Goal: Task Accomplishment & Management: Use online tool/utility

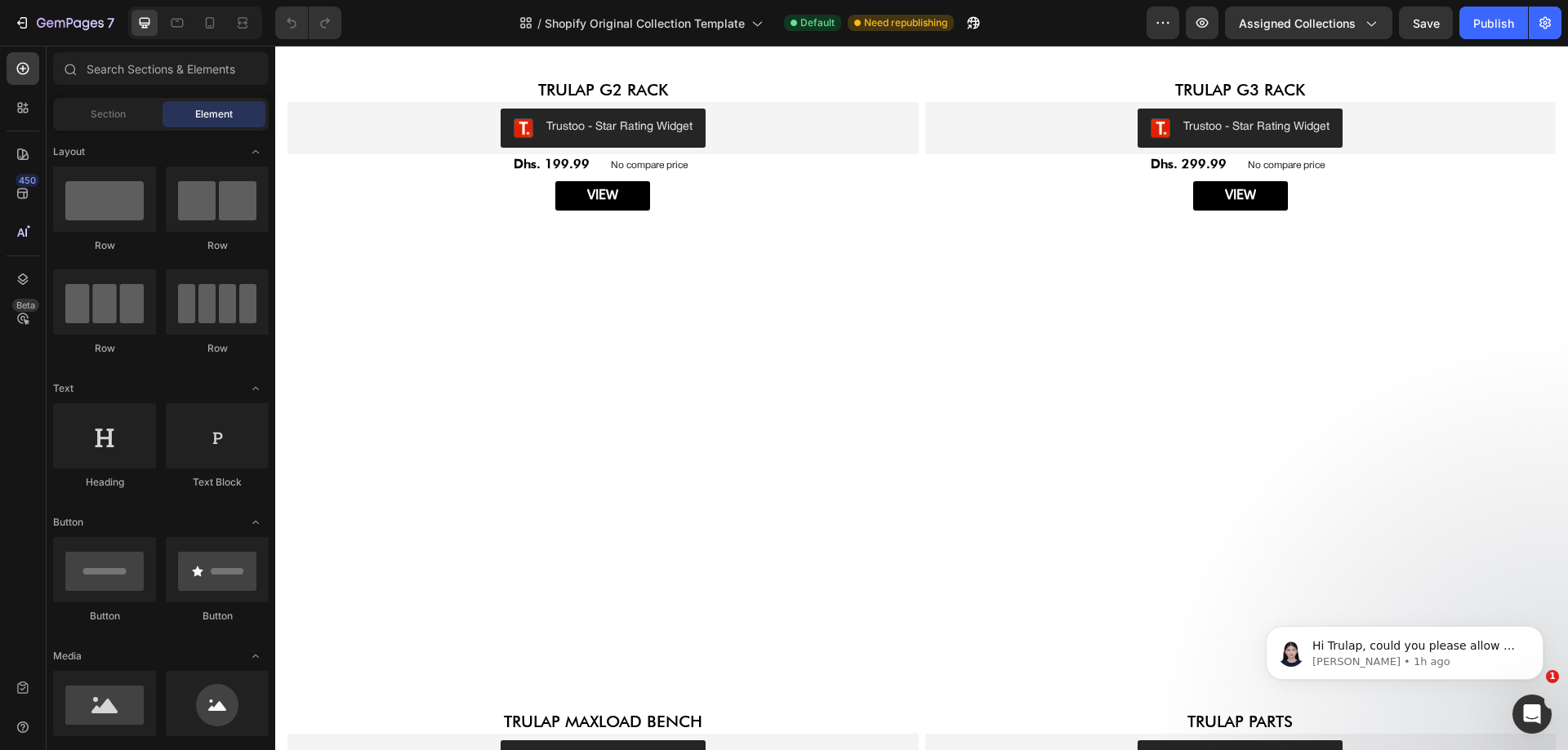
scroll to position [3372, 0]
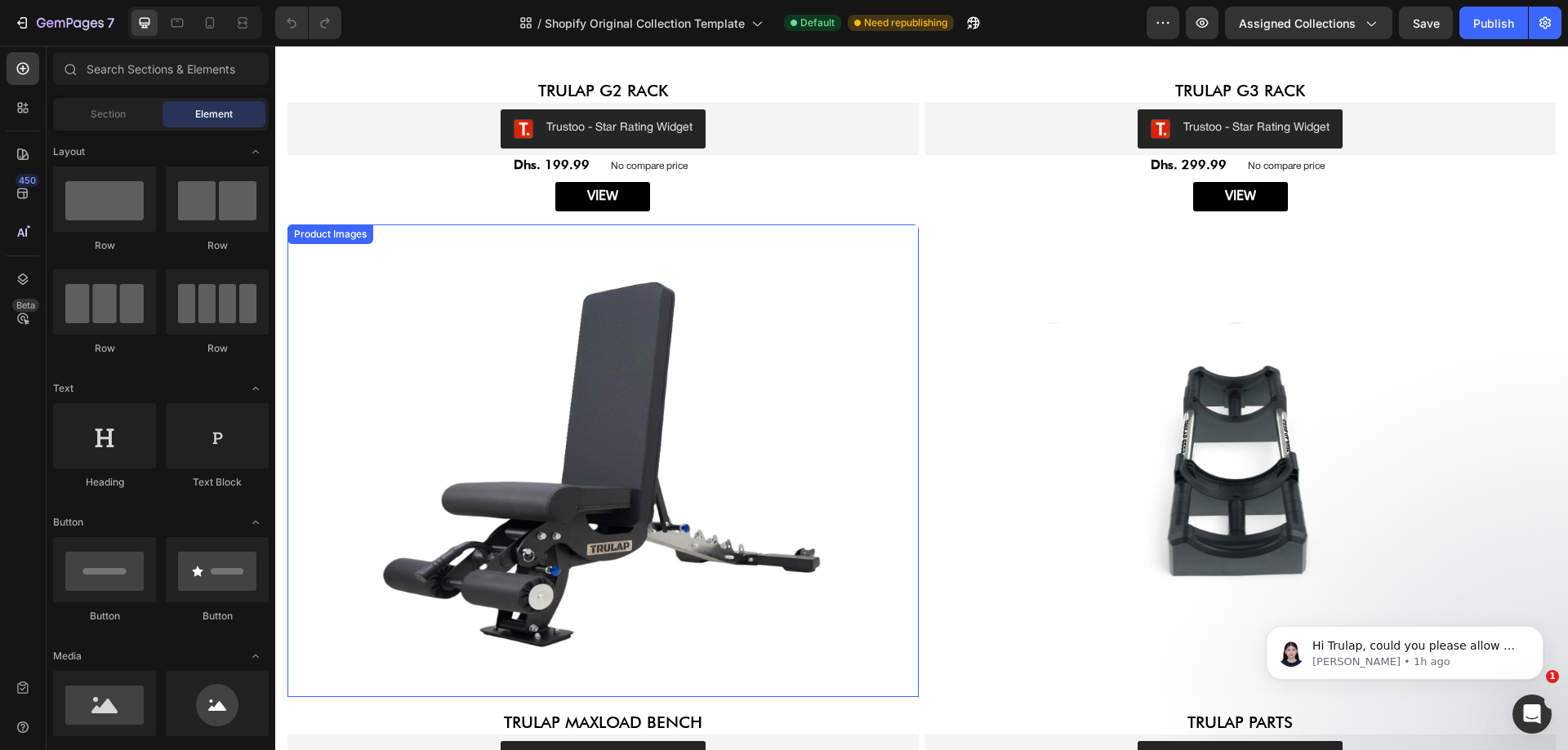
click at [589, 500] on img at bounding box center [602, 461] width 631 height 472
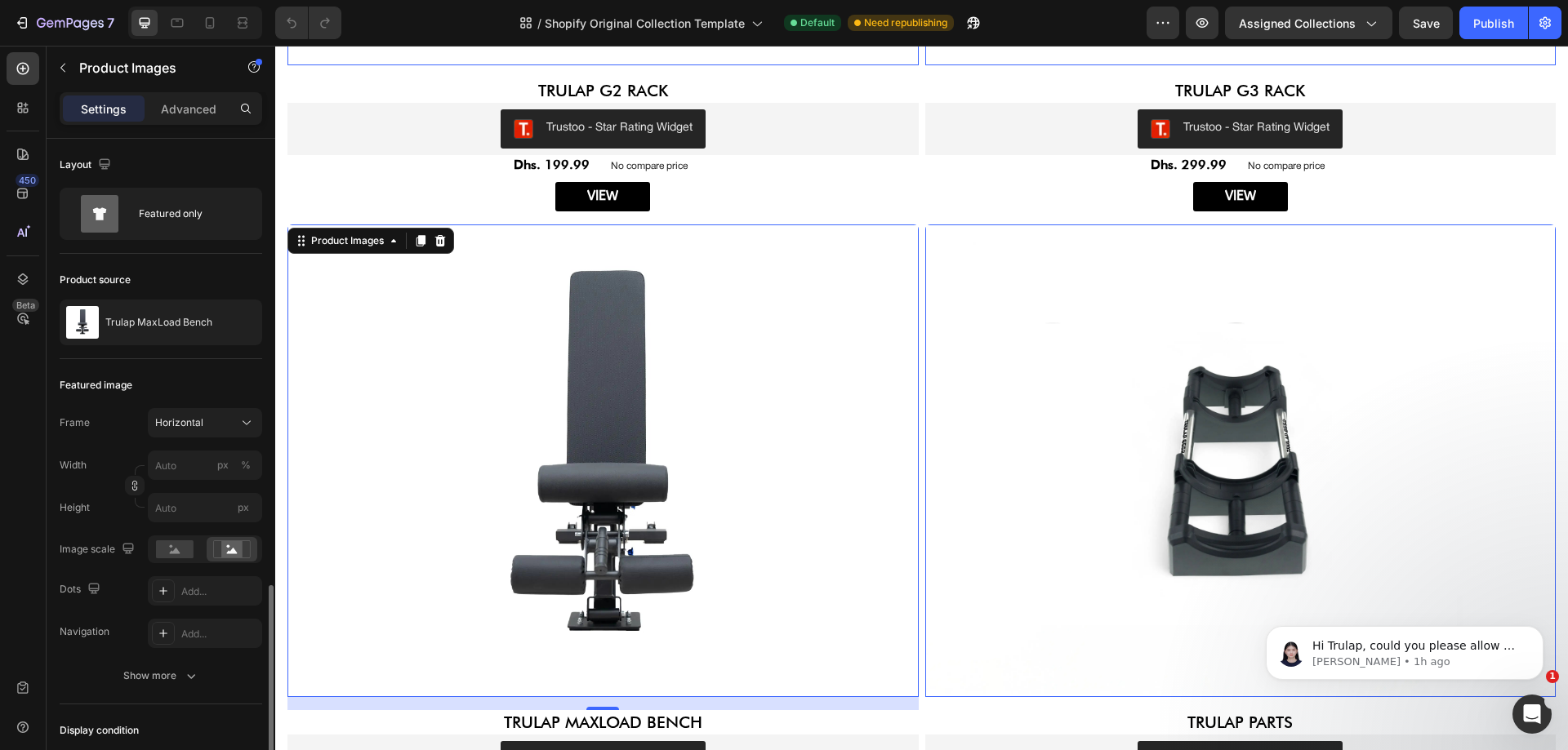
scroll to position [260, 0]
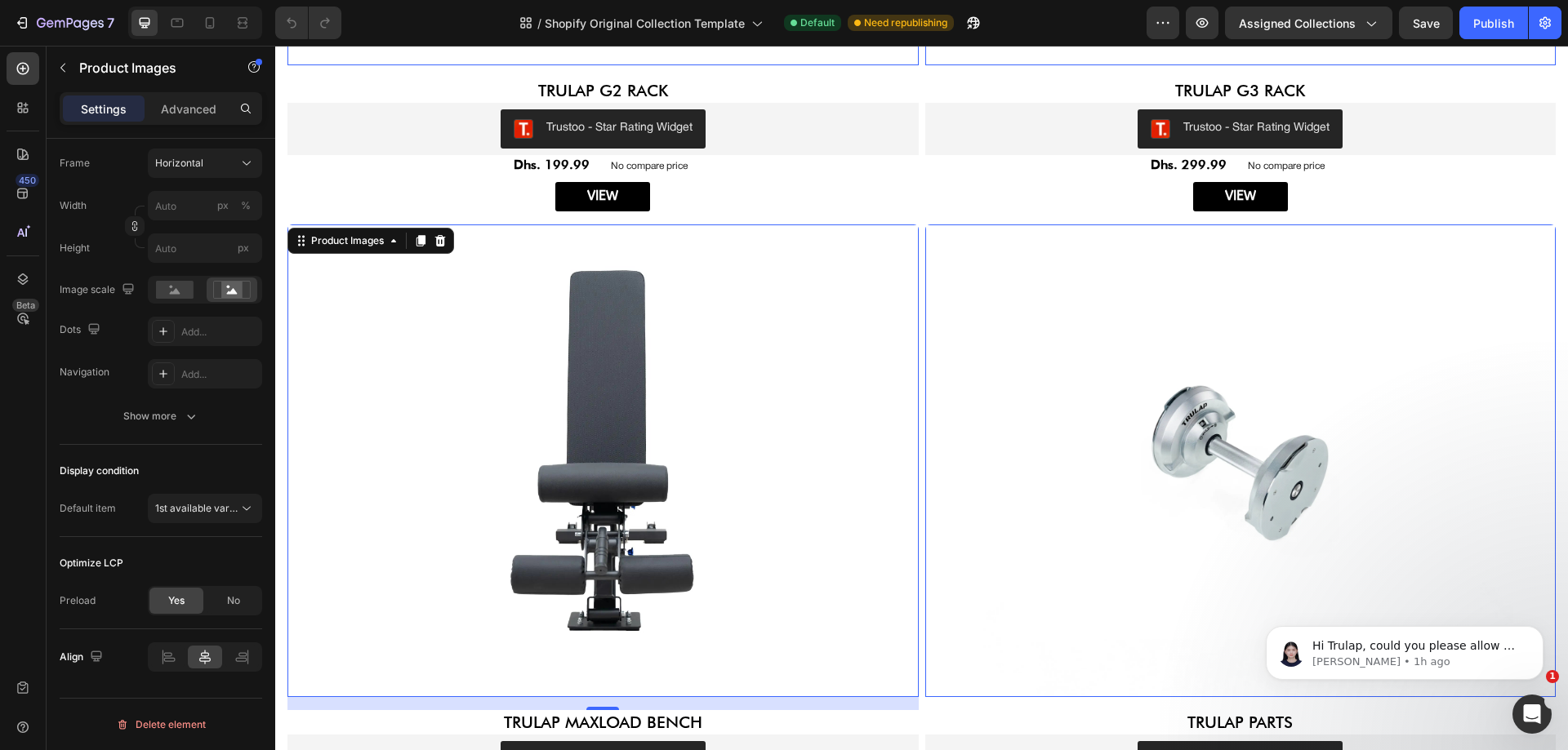
click at [1141, 425] on img at bounding box center [1240, 461] width 631 height 472
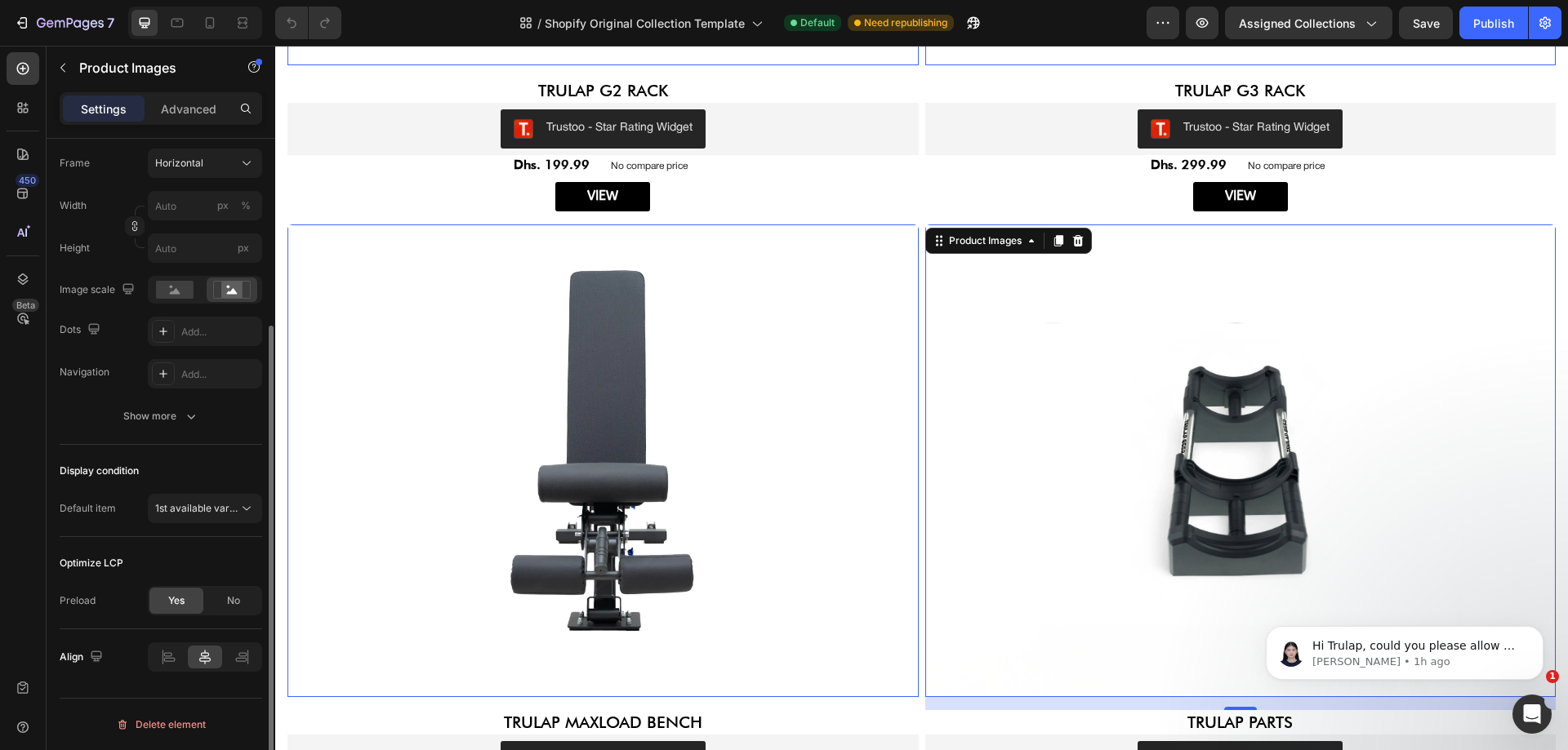
scroll to position [0, 0]
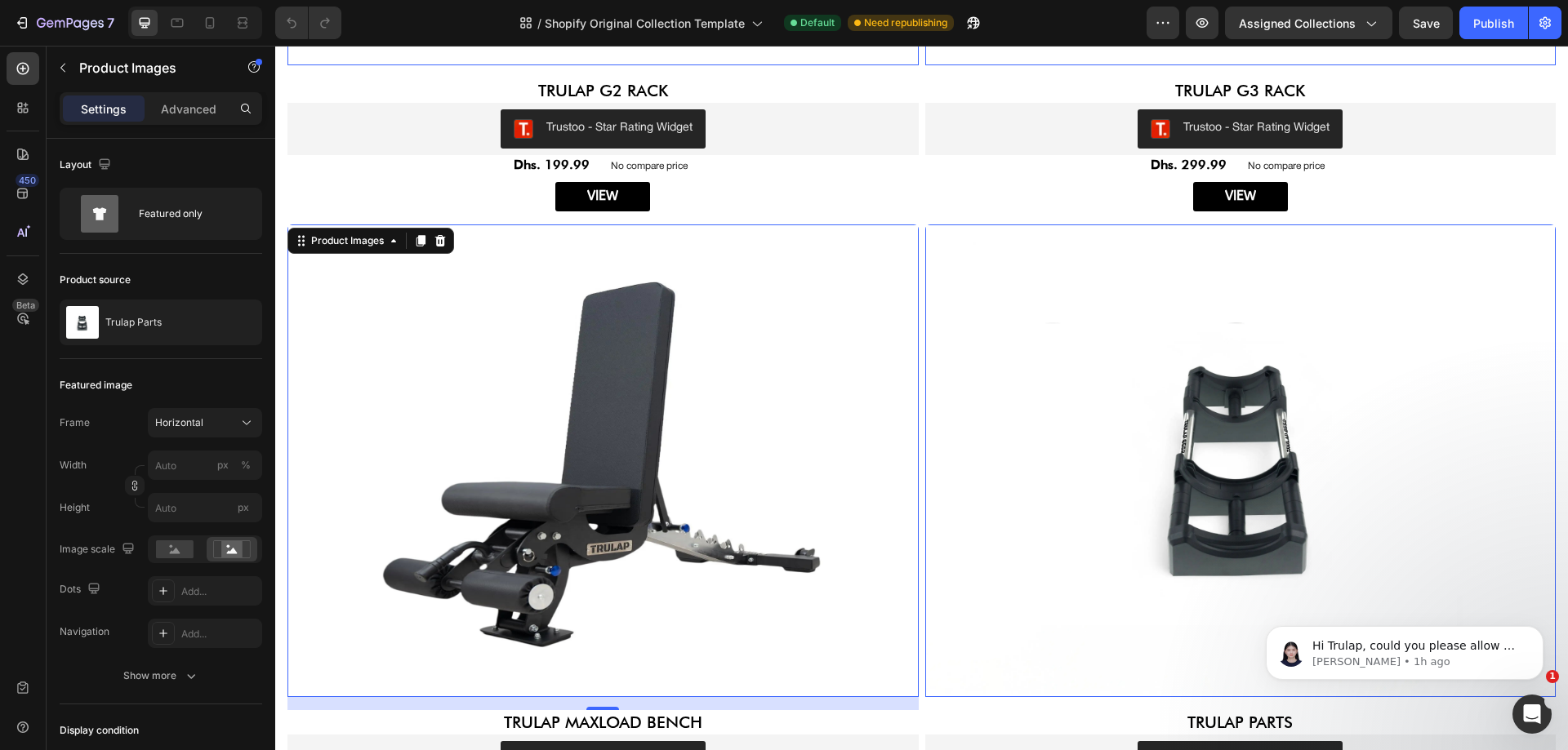
click at [604, 471] on img at bounding box center [602, 461] width 631 height 472
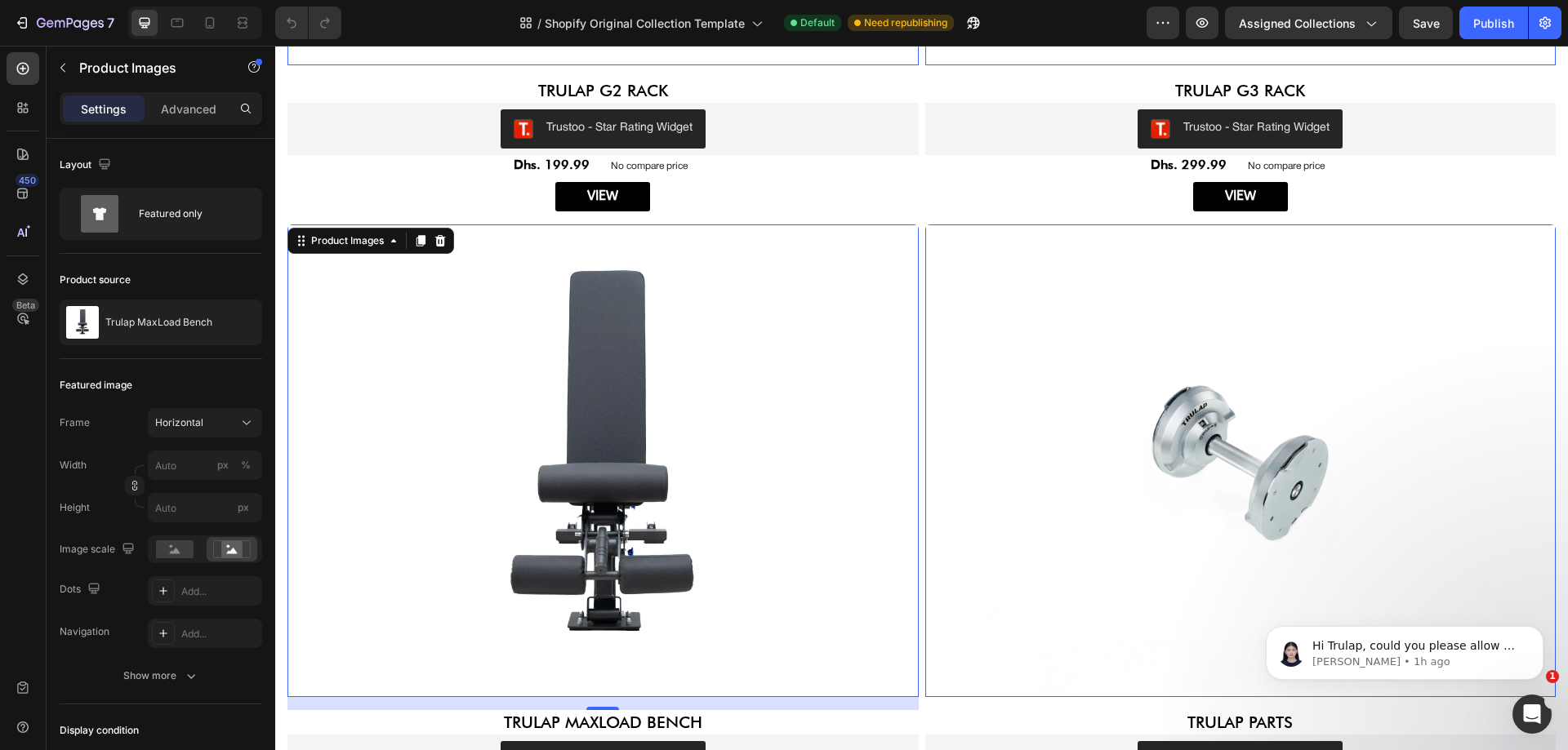
click at [971, 467] on img at bounding box center [1240, 461] width 631 height 472
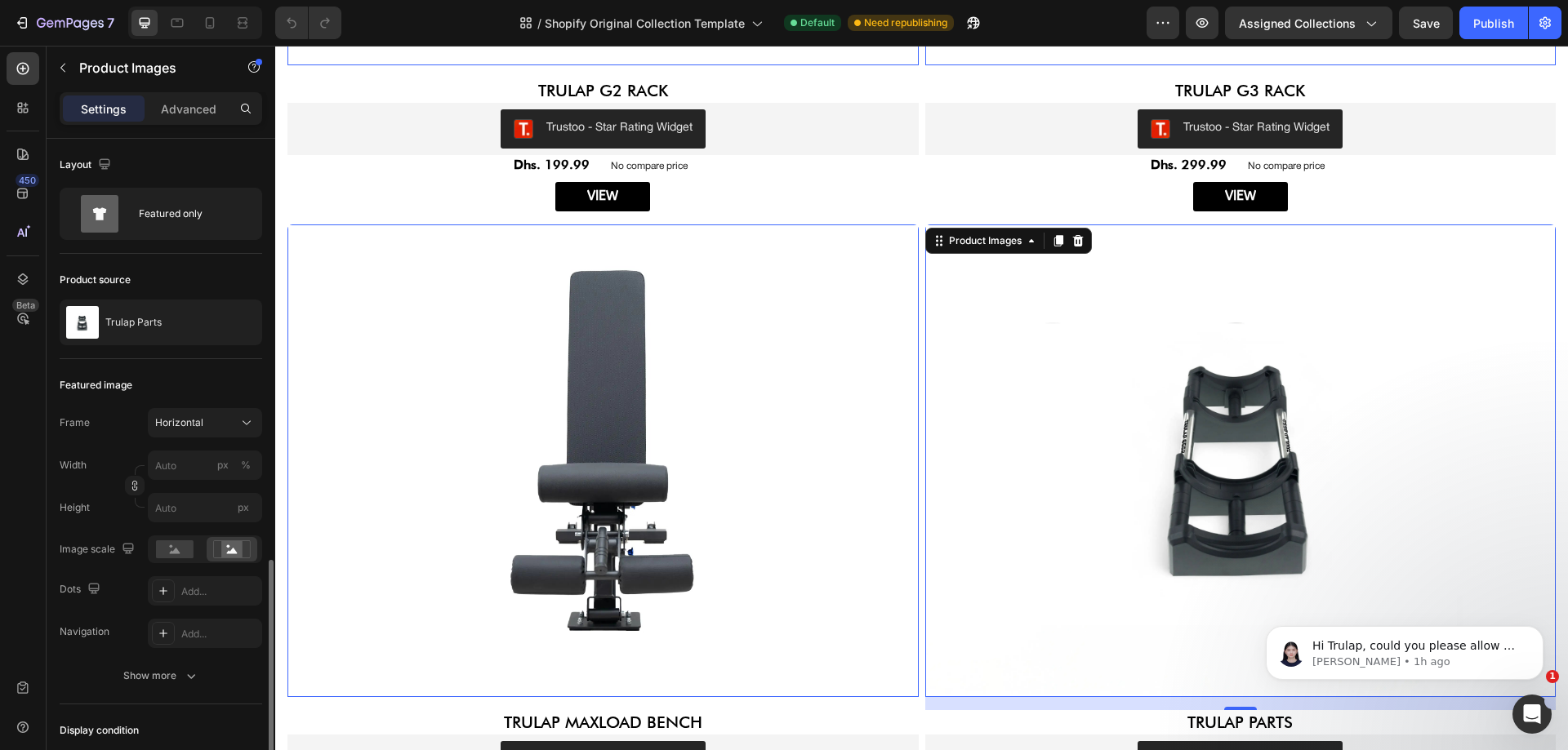
scroll to position [260, 0]
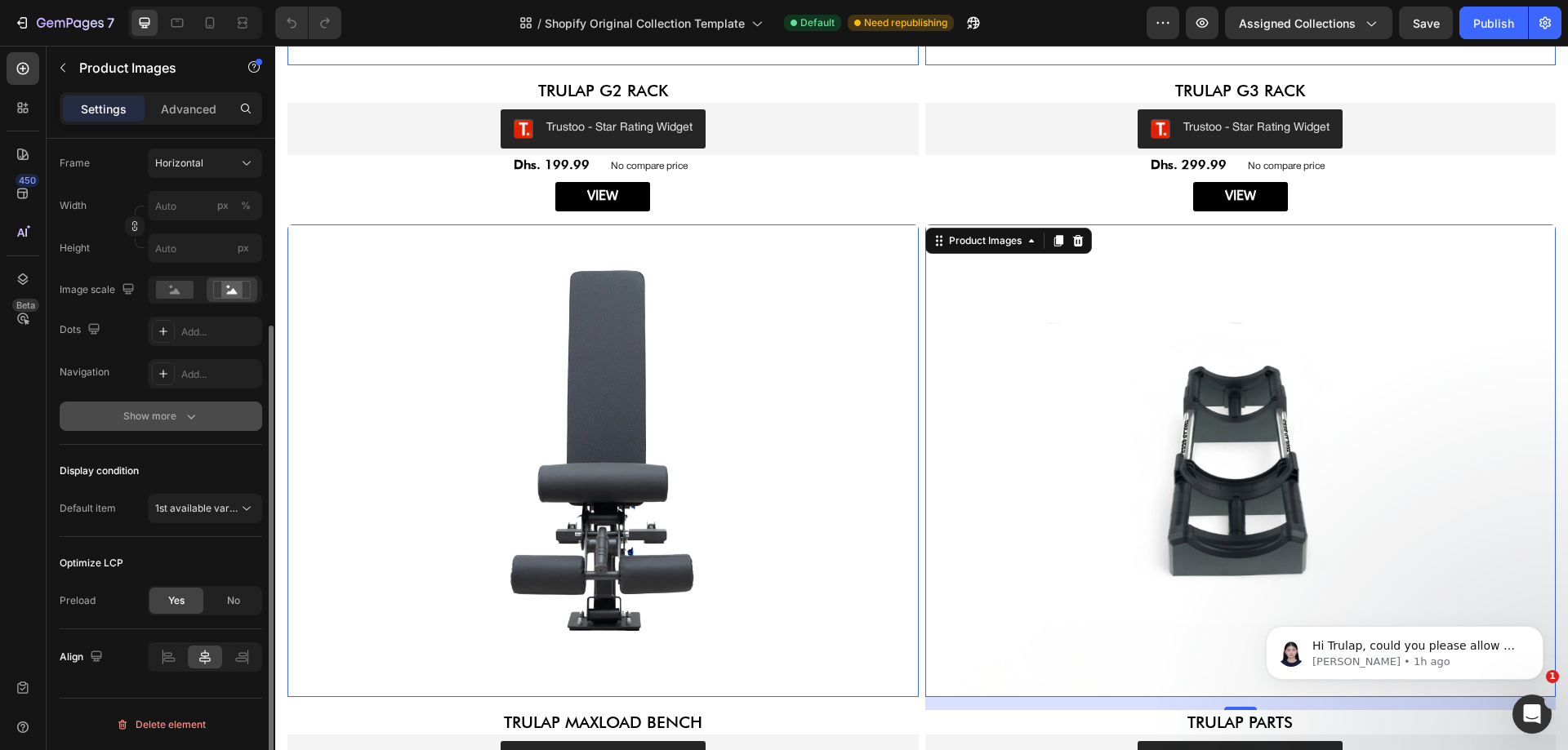
click at [172, 422] on div "Show more" at bounding box center [161, 415] width 76 height 16
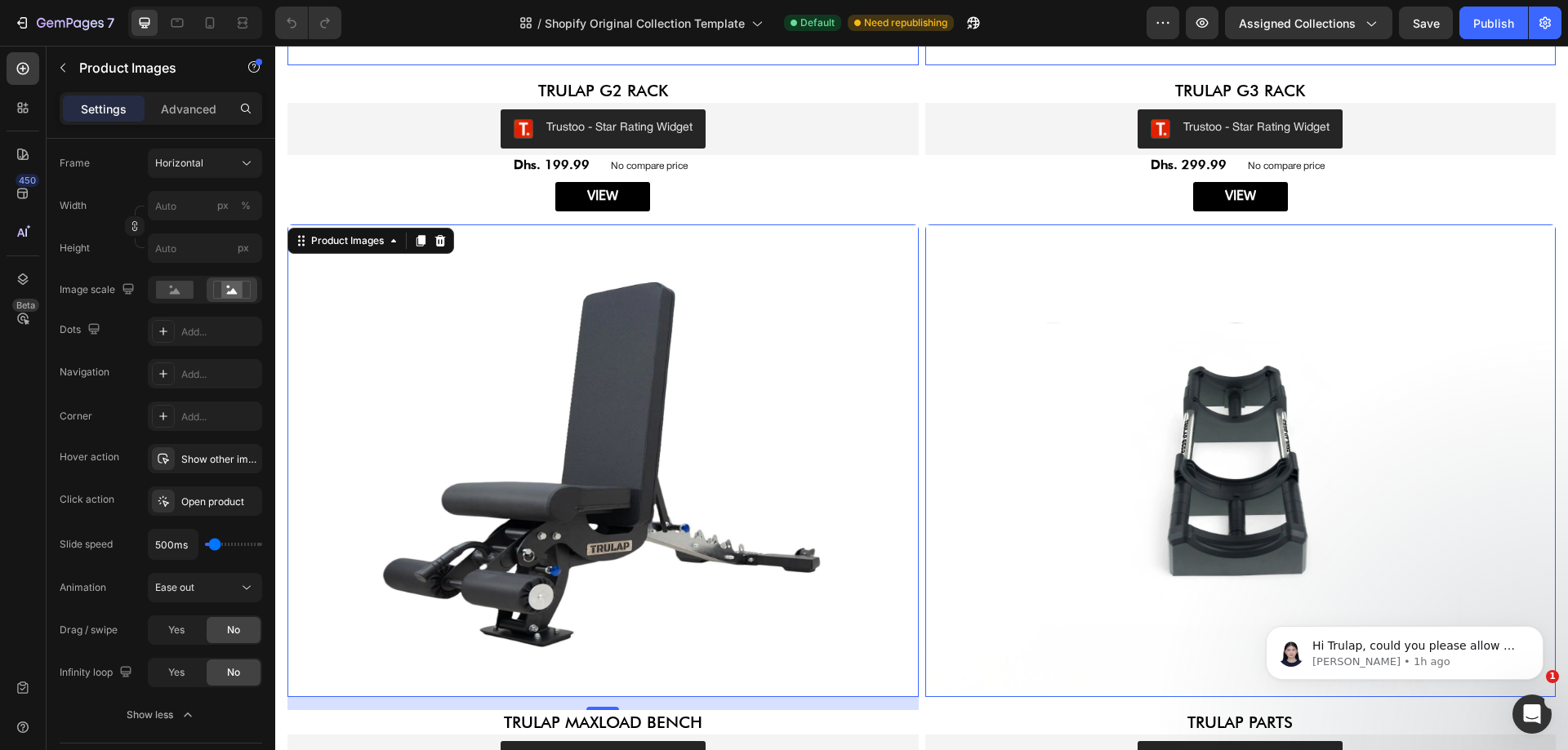
click at [554, 402] on img at bounding box center [602, 461] width 631 height 472
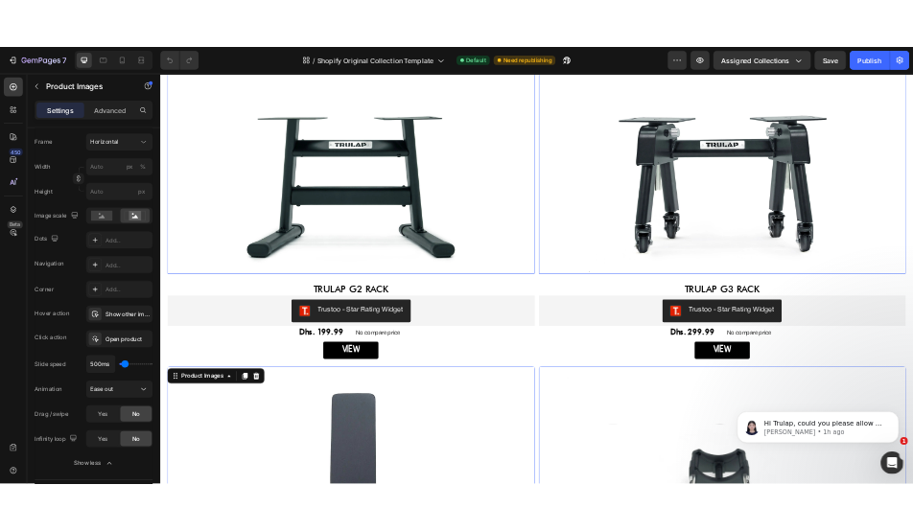
scroll to position [3578, 0]
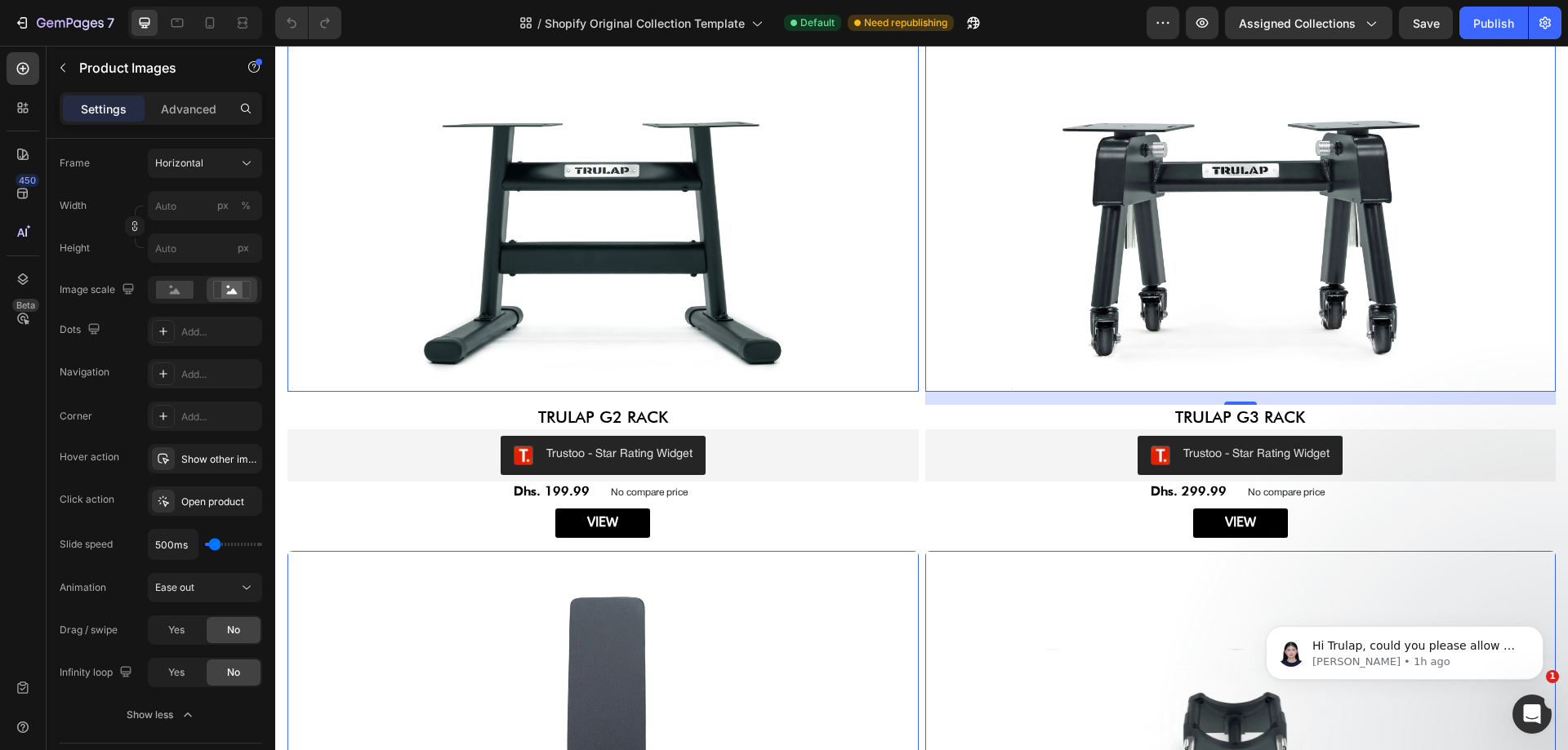
click at [1113, 247] on img at bounding box center [1240, 154] width 631 height 472
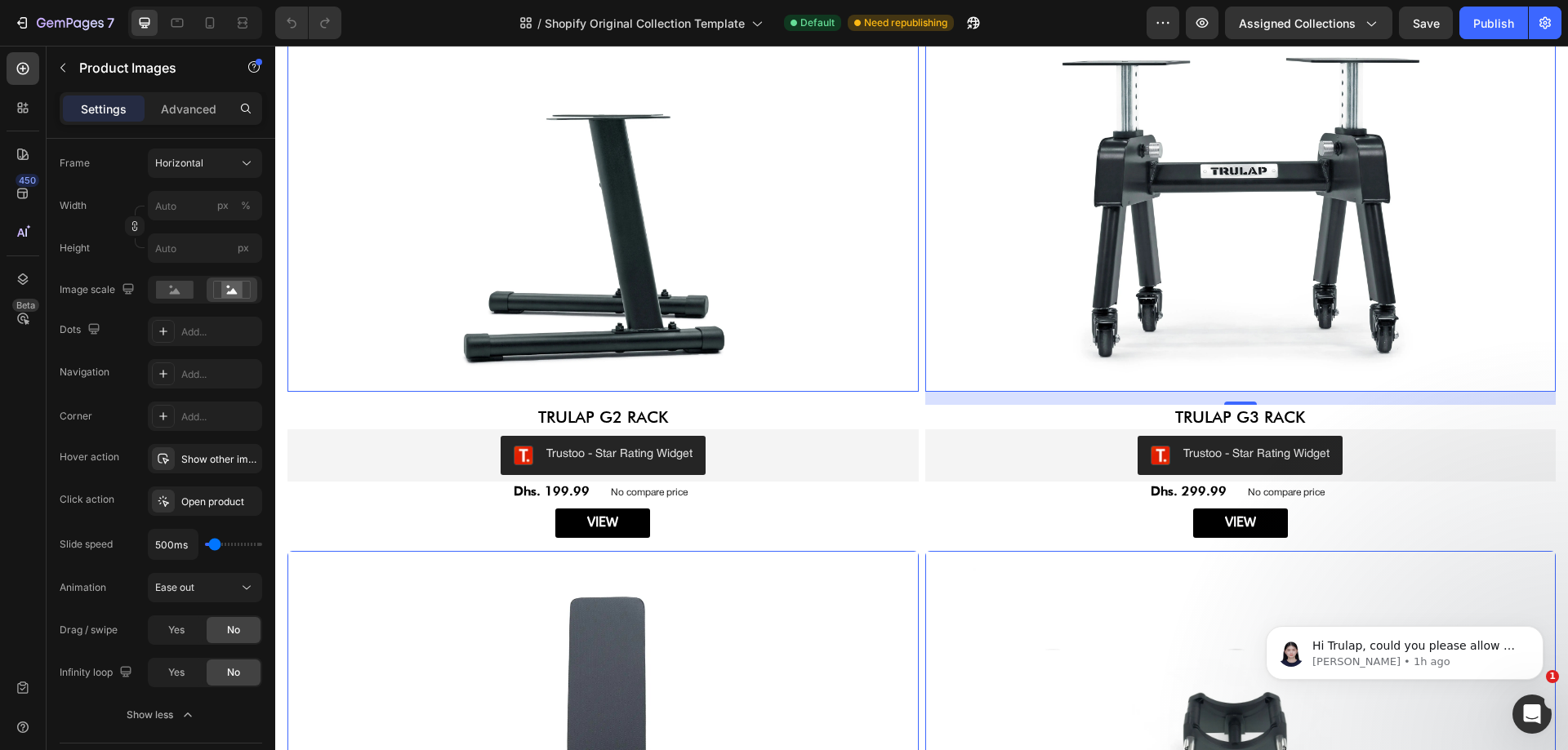
click at [702, 205] on img at bounding box center [602, 154] width 631 height 472
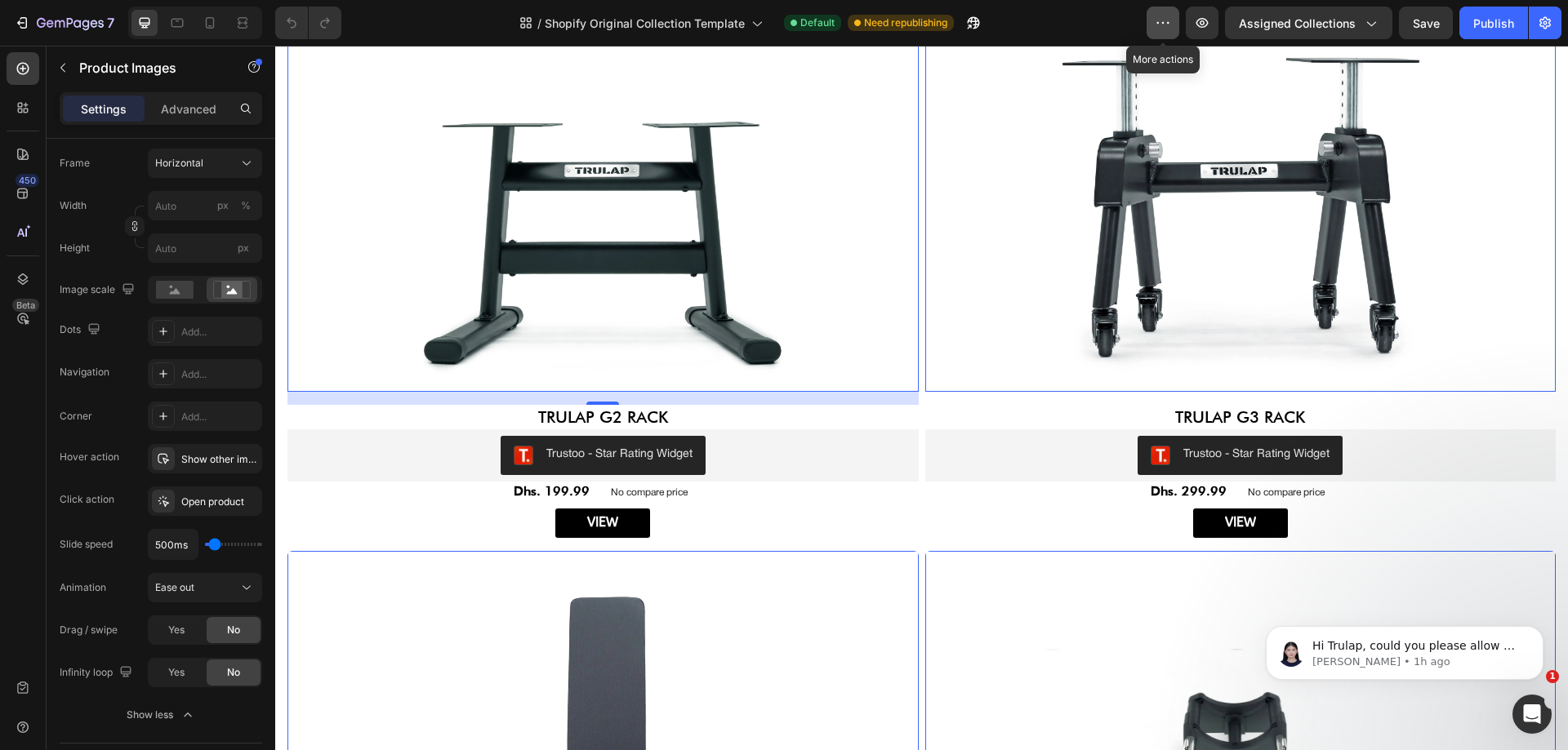
click at [1162, 31] on button "button" at bounding box center [1163, 23] width 32 height 32
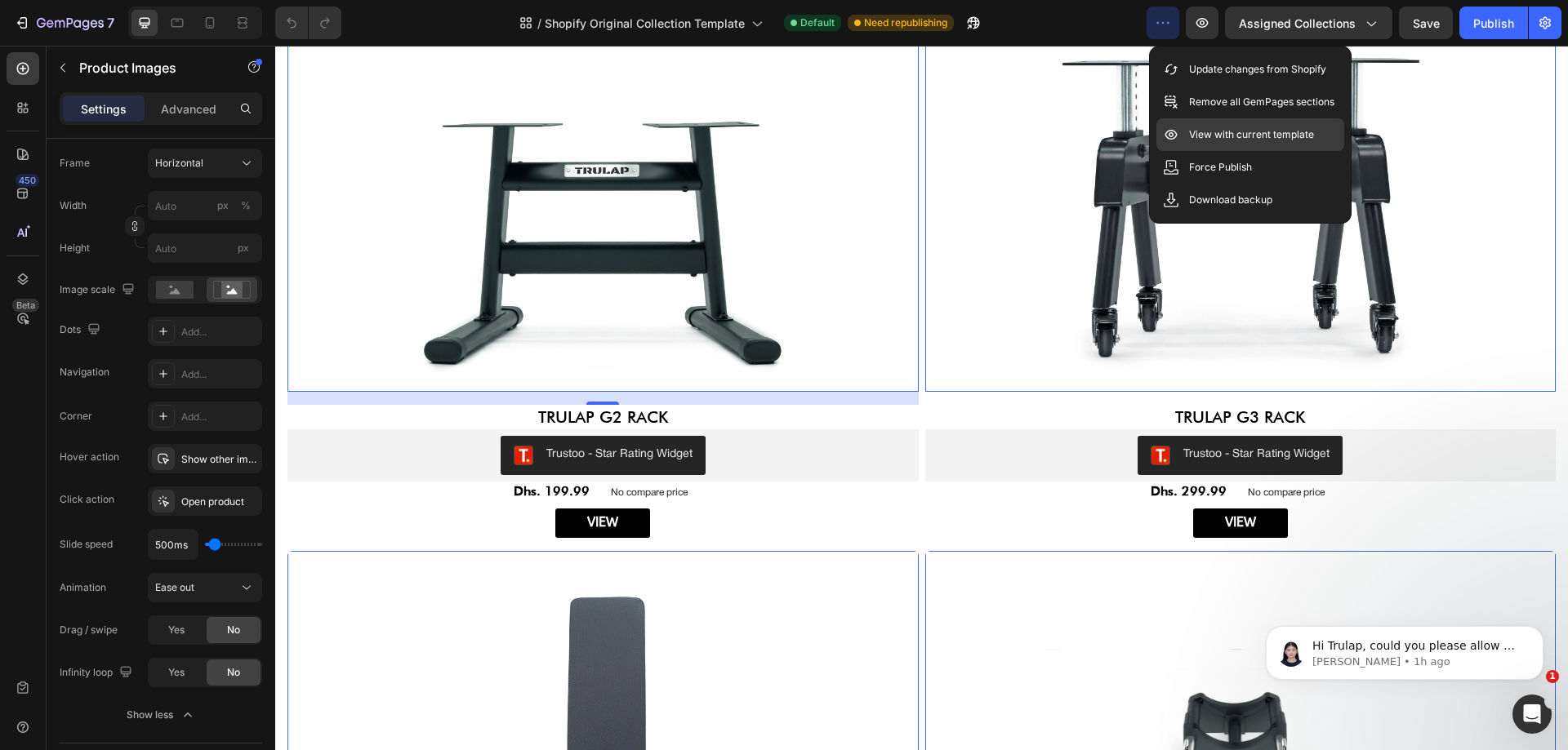
click at [1196, 151] on div "View with current template" at bounding box center [1250, 167] width 187 height 32
click at [980, 30] on icon "button" at bounding box center [973, 22] width 16 height 16
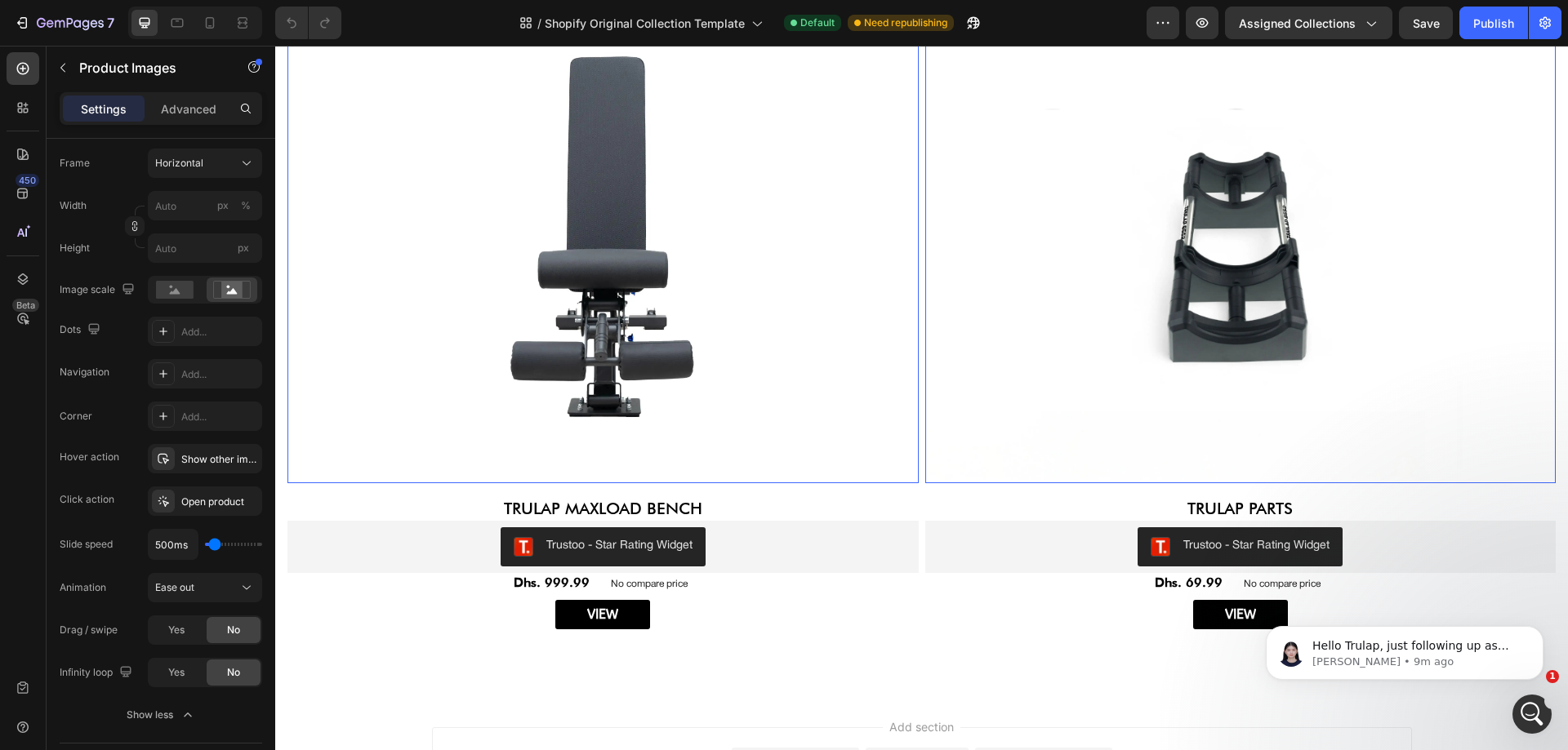
scroll to position [3699, 0]
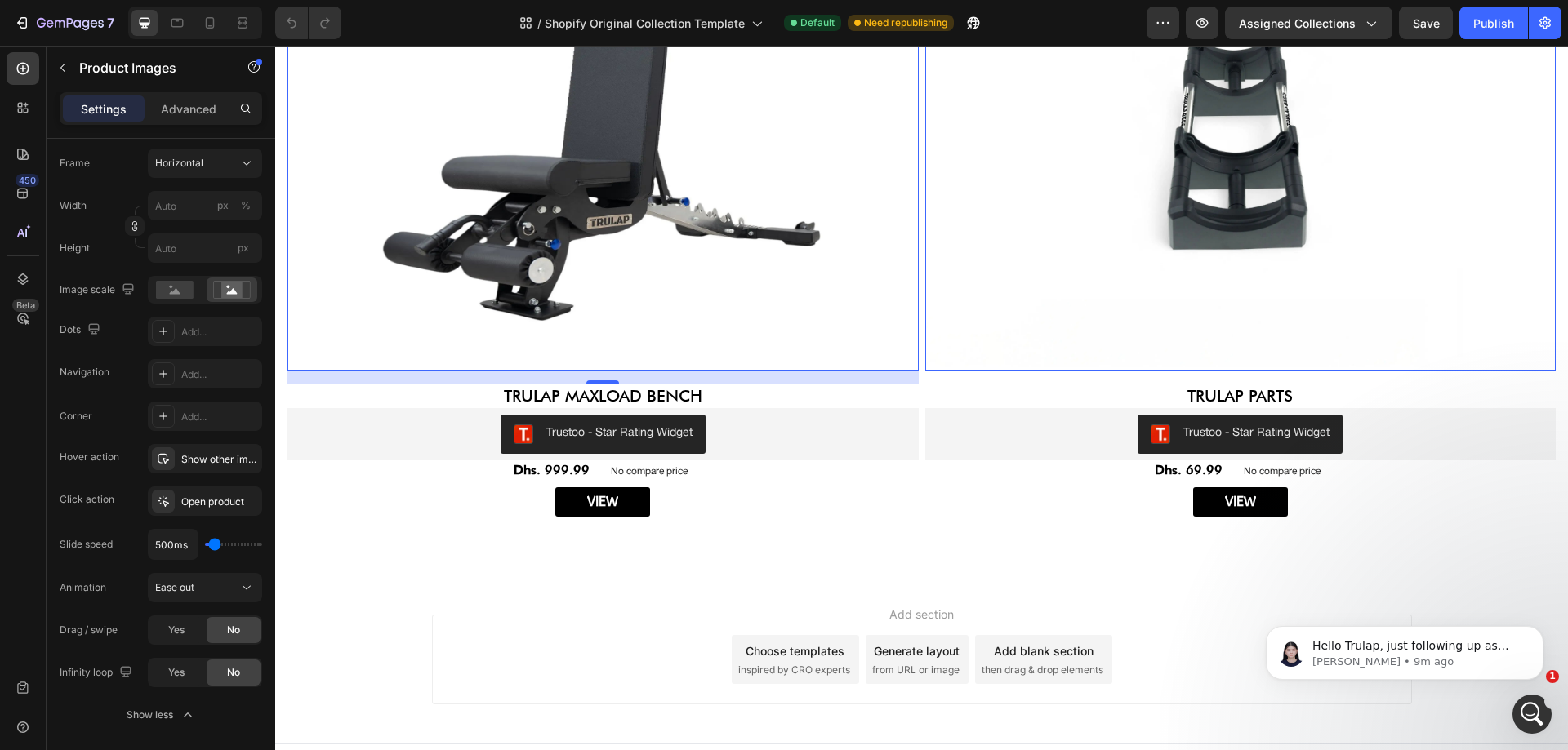
click at [631, 188] on img at bounding box center [602, 134] width 631 height 472
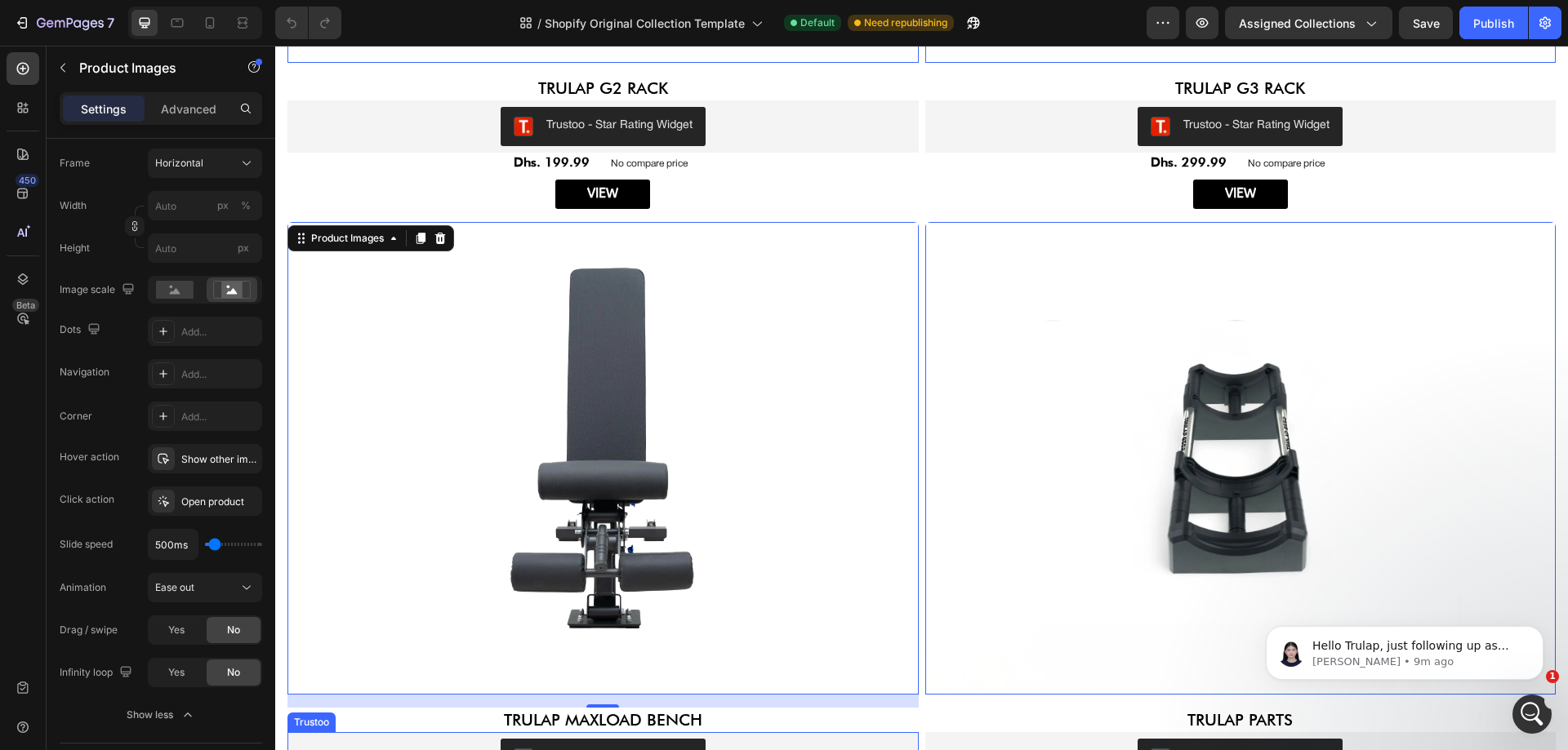
scroll to position [3372, 0]
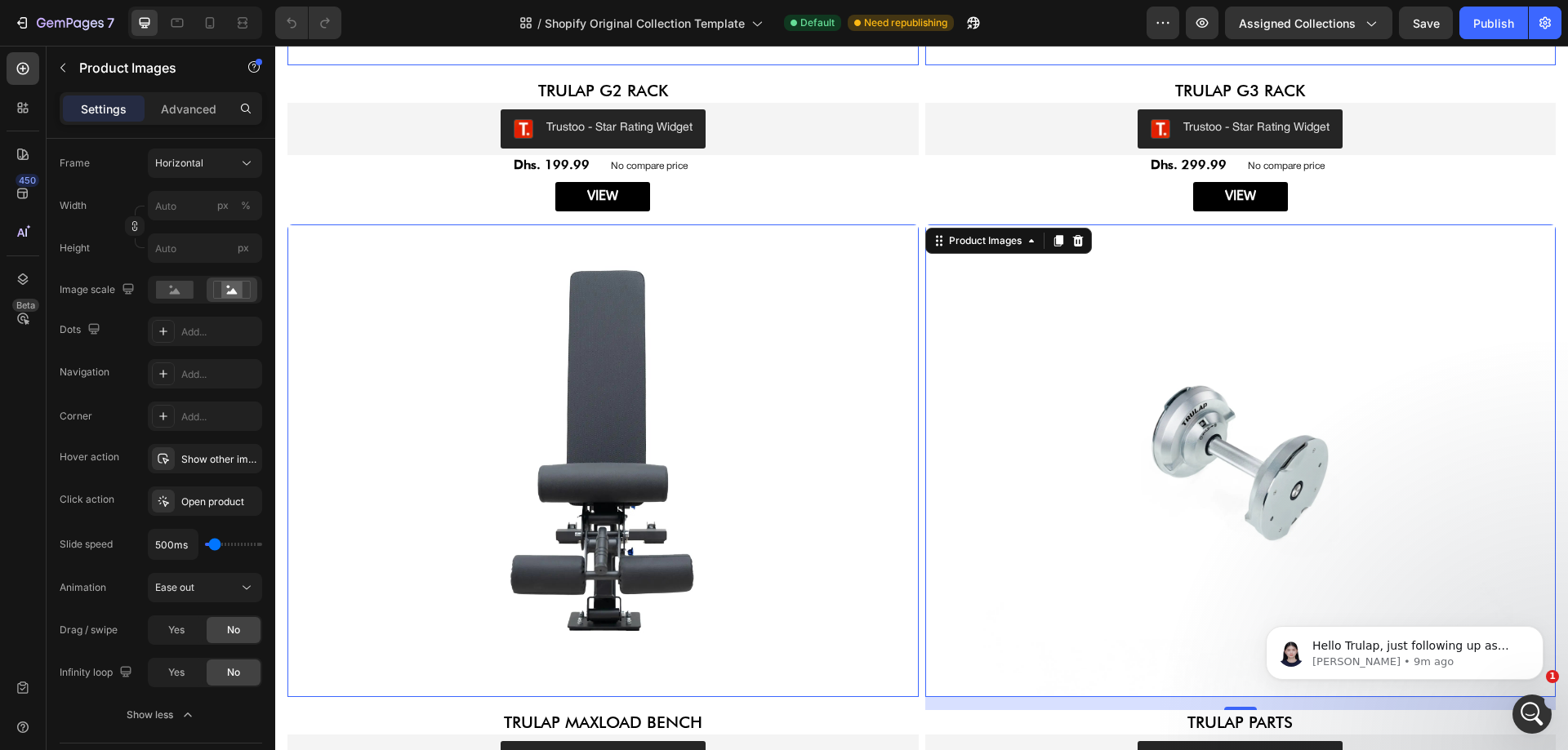
click at [1047, 365] on img at bounding box center [1240, 461] width 631 height 472
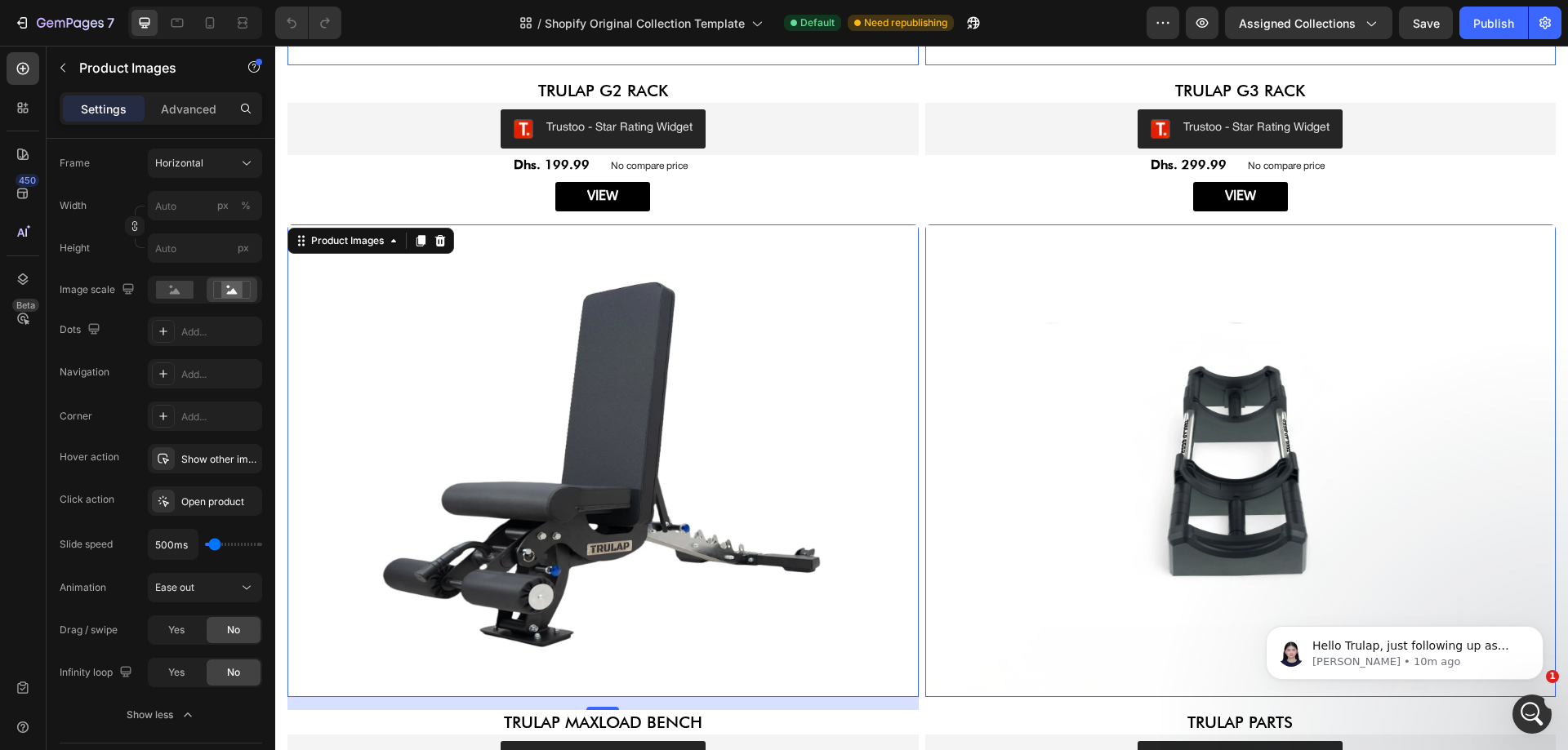
click at [599, 441] on img at bounding box center [602, 461] width 631 height 472
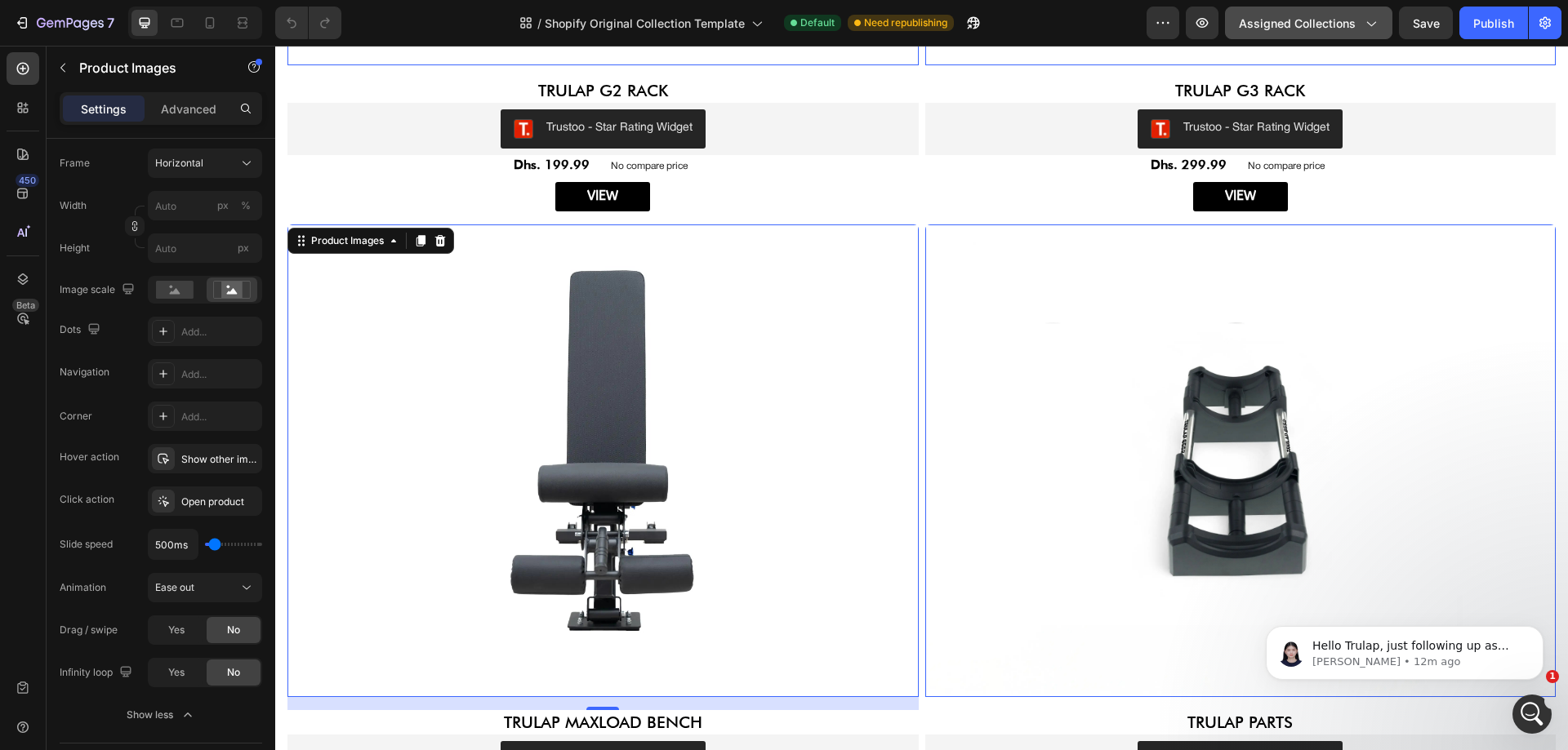
click at [1366, 26] on icon "button" at bounding box center [1370, 22] width 16 height 16
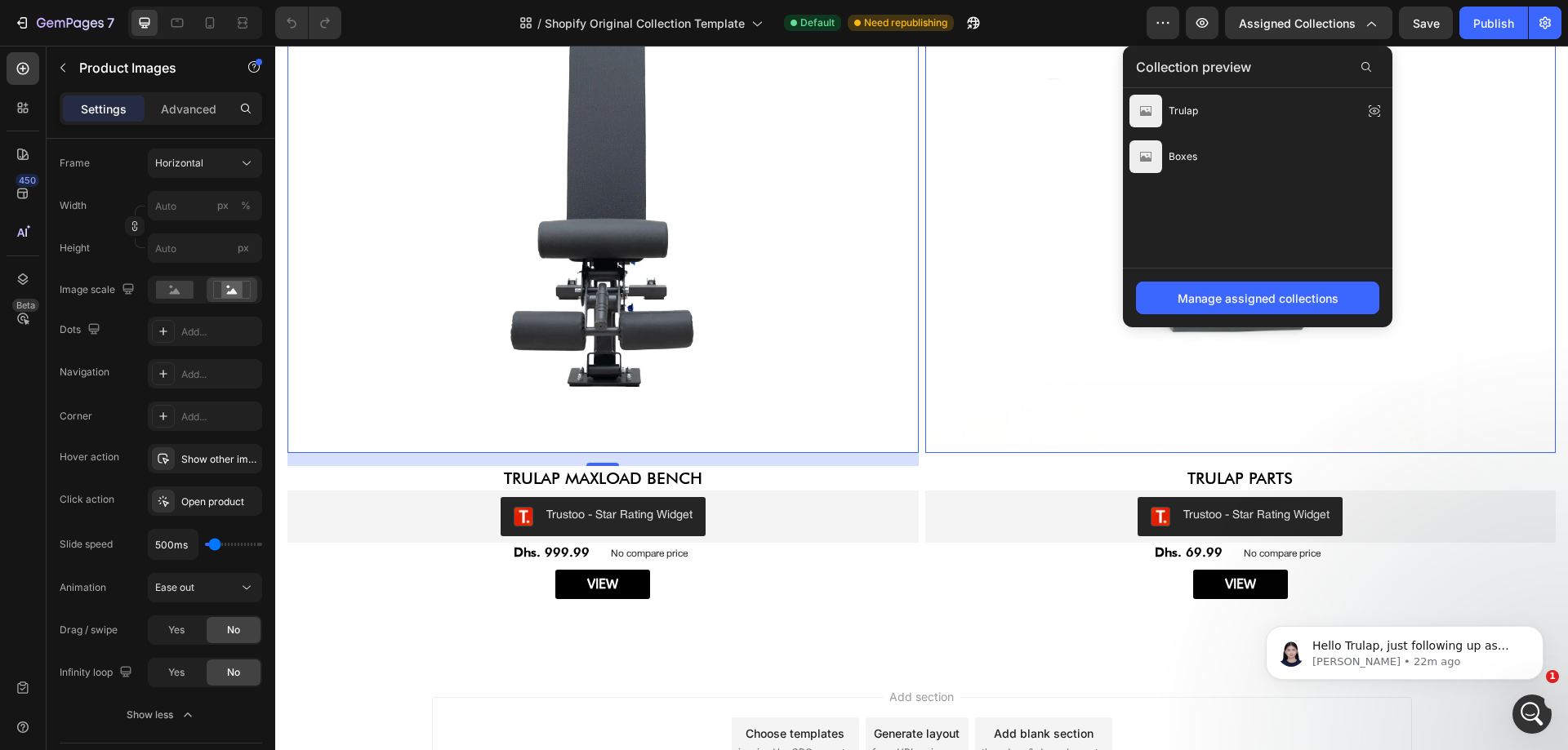
scroll to position [3617, 0]
click at [976, 26] on icon "button" at bounding box center [973, 22] width 16 height 16
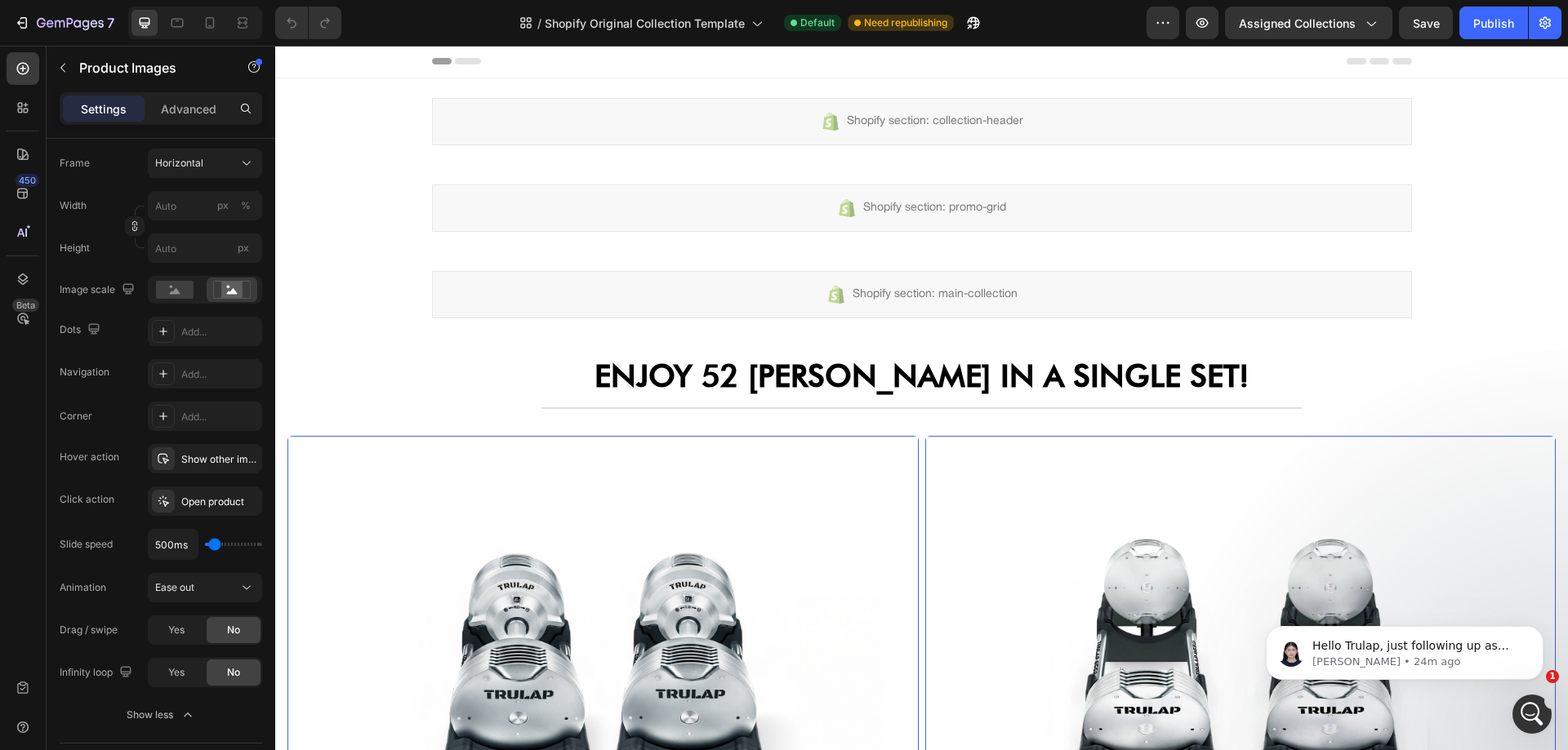
scroll to position [0, 0]
